Goal: Task Accomplishment & Management: Manage account settings

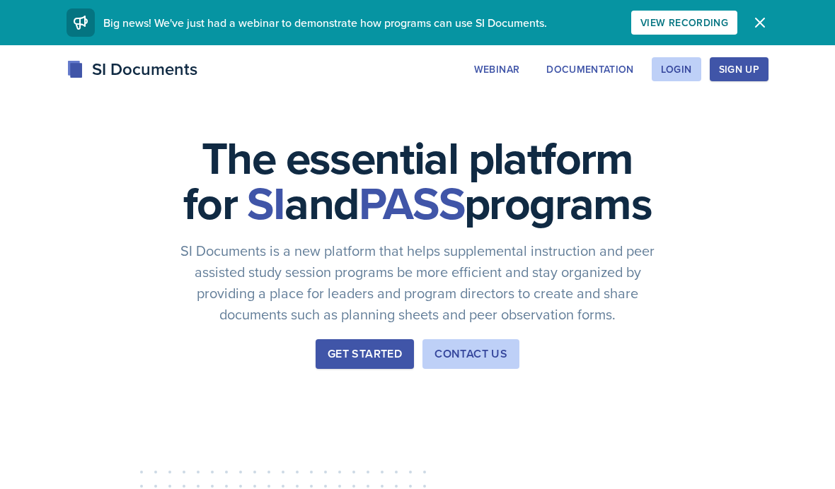
click at [683, 74] on div "Login" at bounding box center [676, 69] width 31 height 11
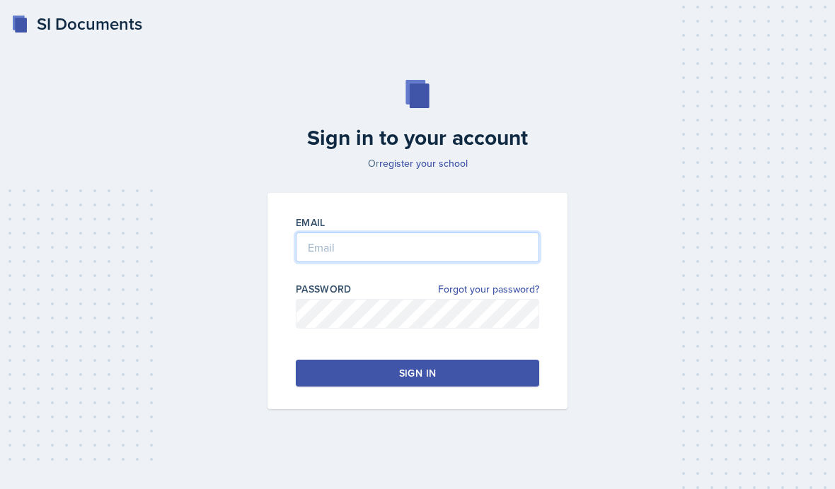
click at [487, 262] on input "email" at bounding box center [417, 248] width 243 height 30
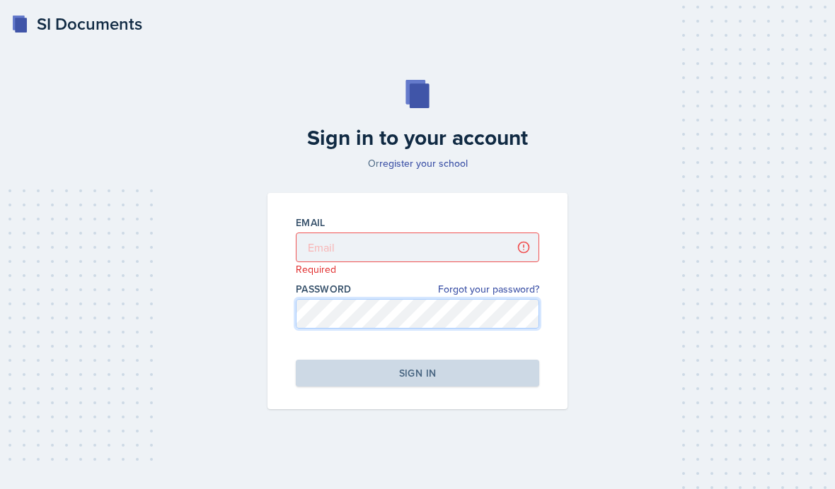
type input "[EMAIL_ADDRESS][DOMAIN_NAME]"
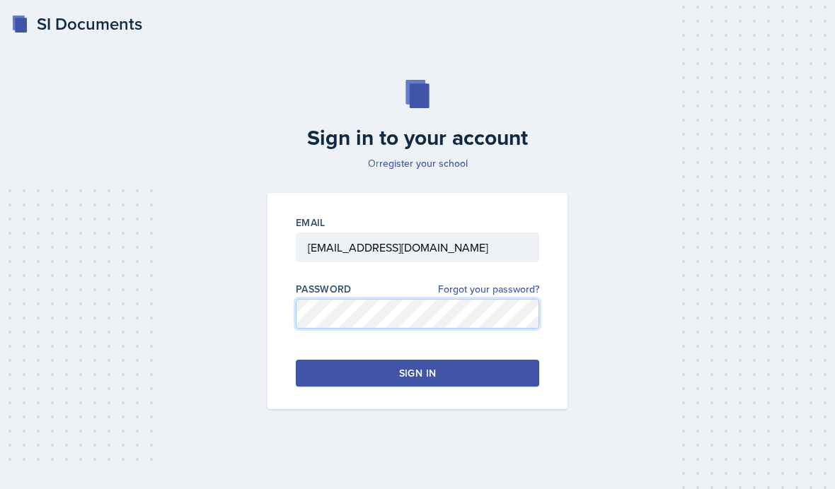
scroll to position [58, 0]
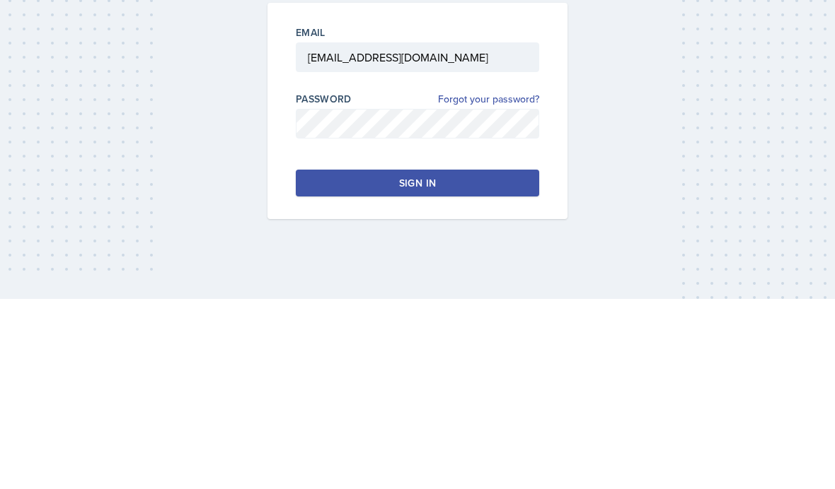
click at [350, 360] on button "Sign in" at bounding box center [417, 373] width 243 height 27
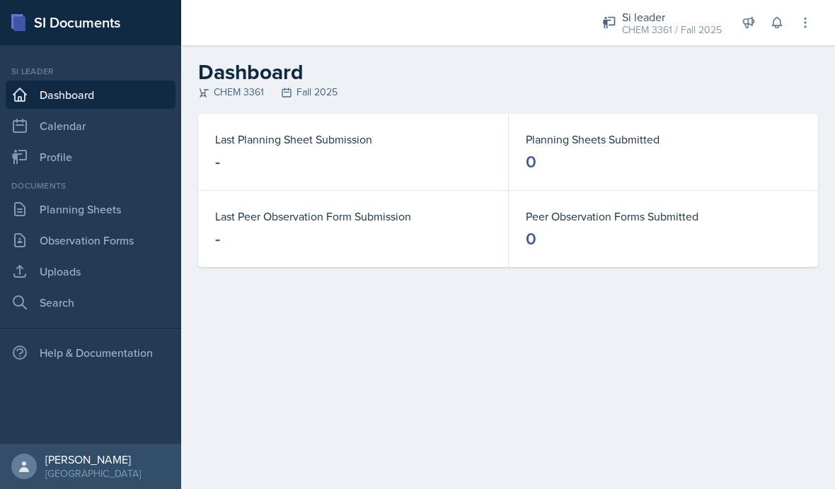
click at [690, 28] on div "CHEM 3361 / Fall 2025" at bounding box center [672, 30] width 100 height 15
click at [117, 211] on link "Planning Sheets" at bounding box center [91, 209] width 170 height 28
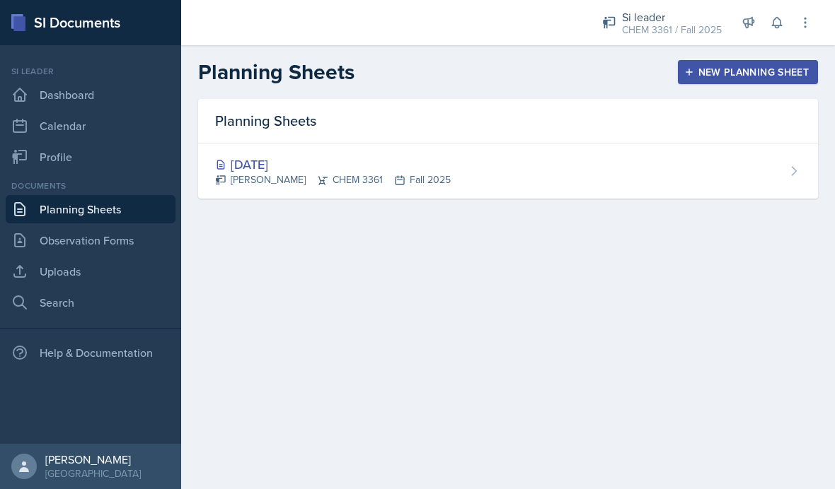
click at [371, 166] on div "[DATE]" at bounding box center [333, 164] width 236 height 19
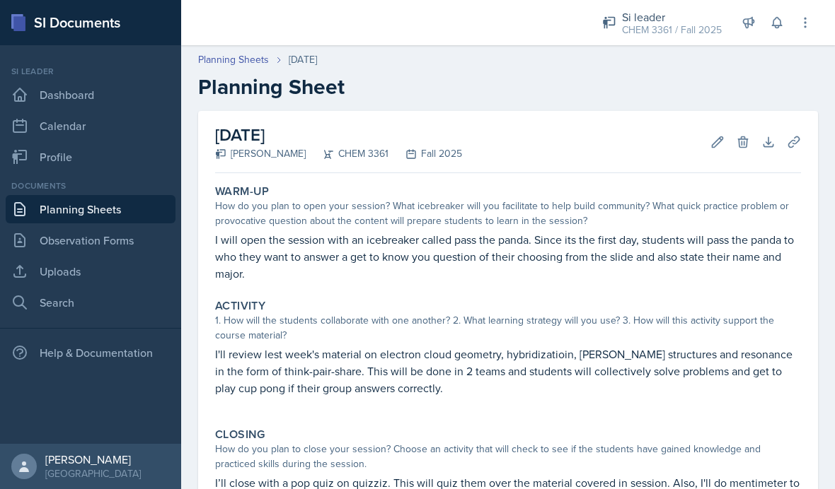
click at [722, 145] on icon at bounding box center [717, 142] width 14 height 14
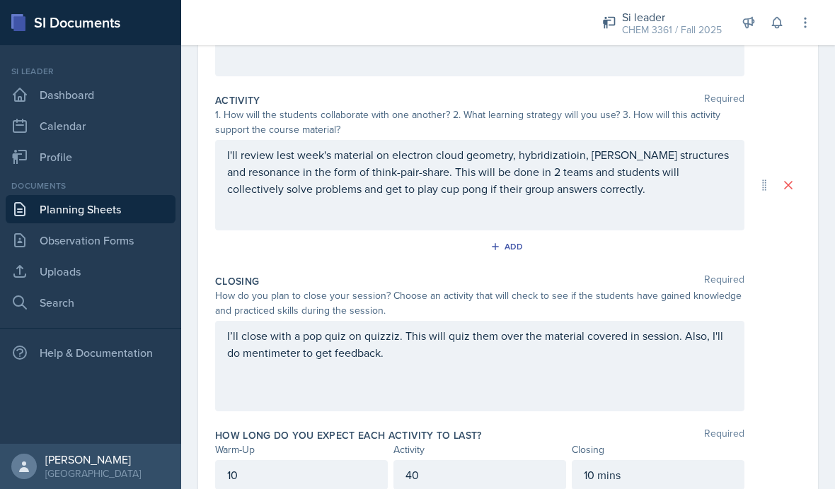
scroll to position [253, 0]
click at [402, 337] on div "I’ll close with a pop quiz on quizziz. This will quiz them over the material co…" at bounding box center [479, 367] width 529 height 91
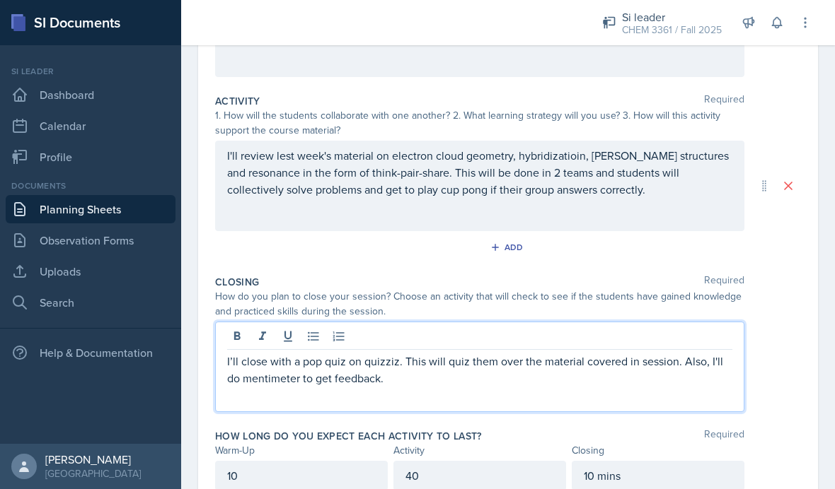
click at [398, 363] on p "I’ll close with a pop quiz on quizziz. This will quiz them over the material co…" at bounding box center [479, 370] width 505 height 34
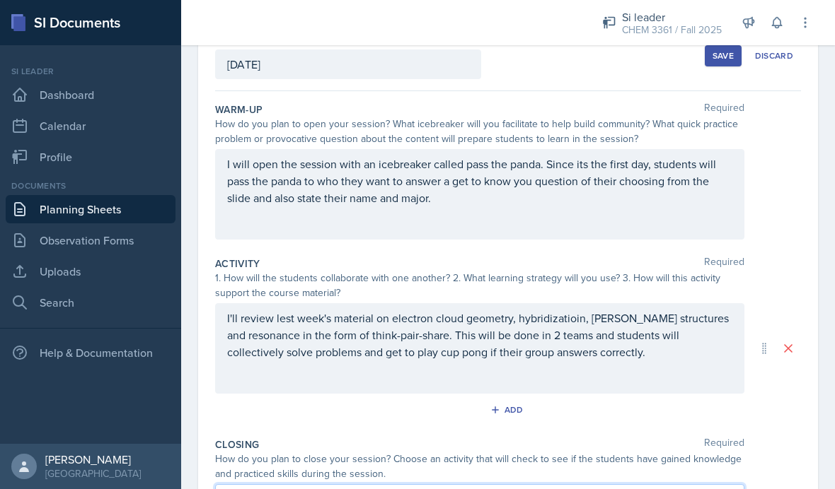
scroll to position [91, 0]
click at [724, 53] on div "Save" at bounding box center [722, 55] width 21 height 11
